Goal: Use online tool/utility: Utilize a website feature to perform a specific function

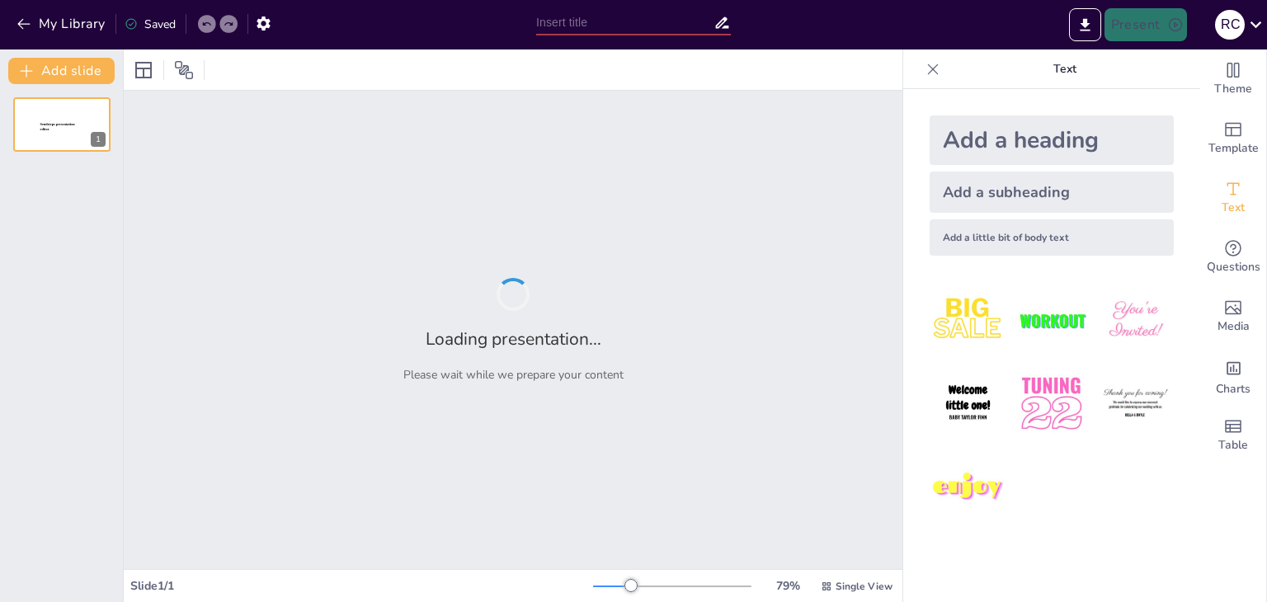
type input "Diálogos interculturales entre la ética de la liberaciòn y la ètica del discurso"
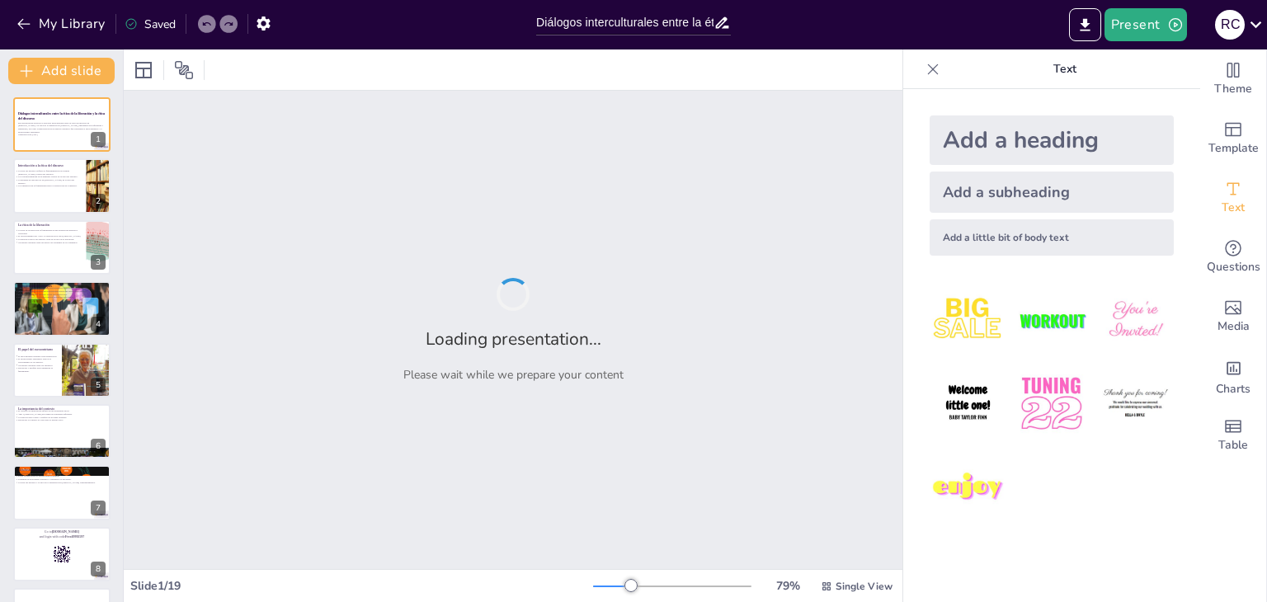
checkbox input "true"
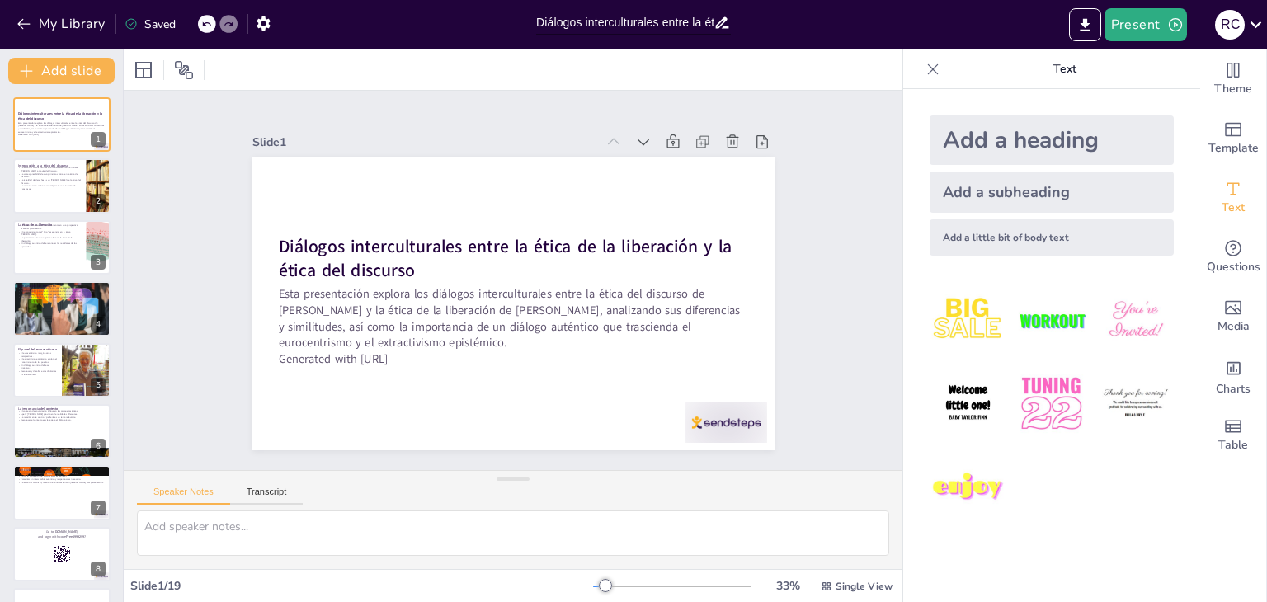
checkbox input "true"
